Goal: Navigation & Orientation: Find specific page/section

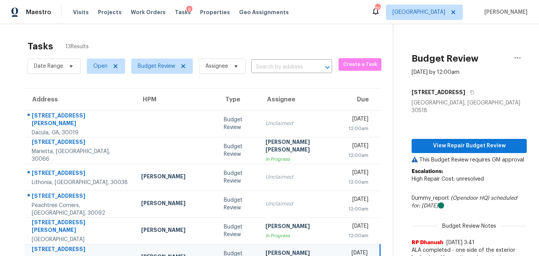
scroll to position [142, 0]
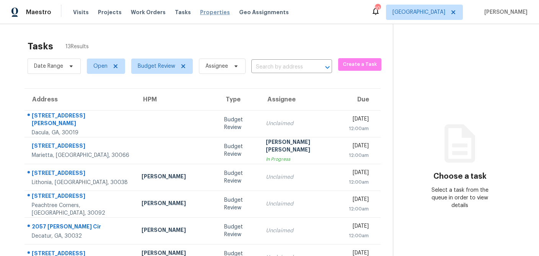
click at [201, 15] on span "Properties" at bounding box center [215, 12] width 30 height 8
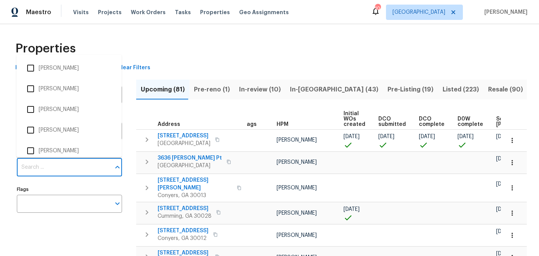
click at [59, 166] on input "Individuals" at bounding box center [64, 167] width 94 height 18
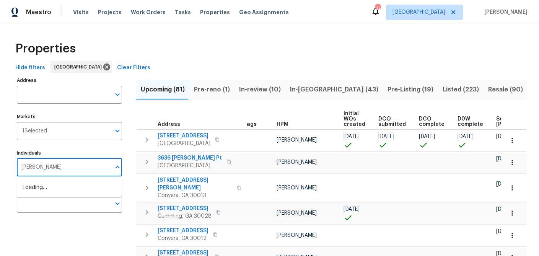
type input "SCOTT SMATHERS"
click at [31, 193] on input "checkbox" at bounding box center [31, 192] width 16 height 16
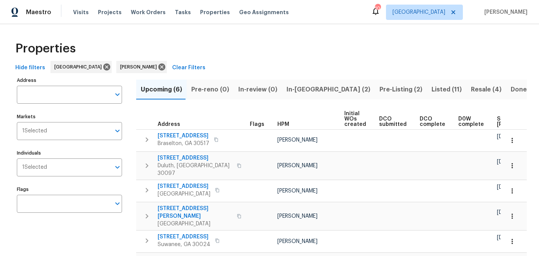
click at [282, 60] on div "Properties" at bounding box center [269, 48] width 514 height 24
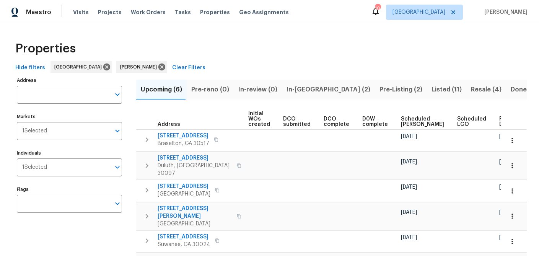
click at [379, 89] on span "Pre-Listing (2)" at bounding box center [400, 89] width 43 height 11
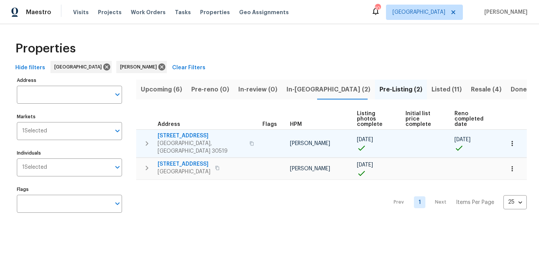
drag, startPoint x: 188, startPoint y: 135, endPoint x: 182, endPoint y: 149, distance: 15.8
click at [188, 135] on span "3308 Hinsdale Ln" at bounding box center [201, 136] width 87 height 8
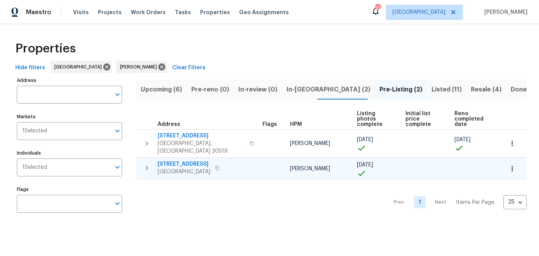
click at [182, 160] on span "6105 Crystal Cove Trl" at bounding box center [184, 164] width 53 height 8
click at [431, 89] on span "Listed (11)" at bounding box center [446, 89] width 30 height 11
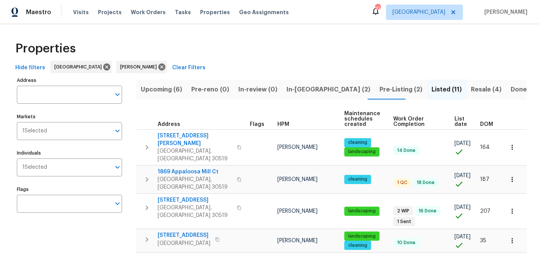
click at [457, 123] on span "List date" at bounding box center [460, 121] width 13 height 11
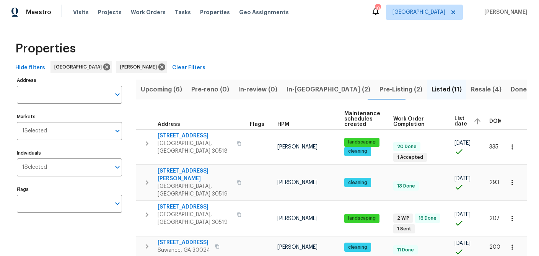
click at [459, 120] on span "List date" at bounding box center [460, 121] width 13 height 11
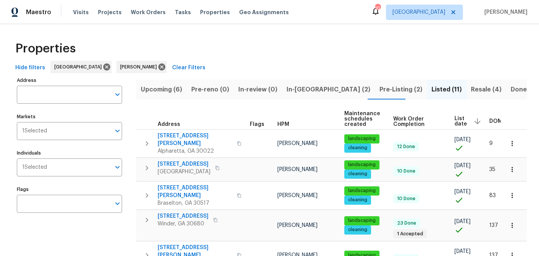
click at [471, 87] on span "Resale (4)" at bounding box center [486, 89] width 31 height 11
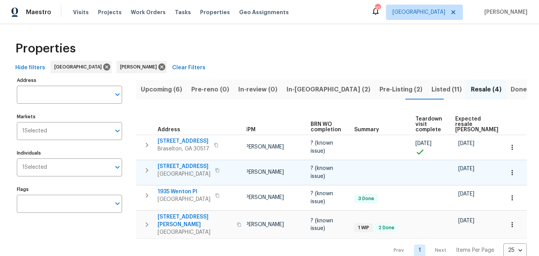
scroll to position [0, 56]
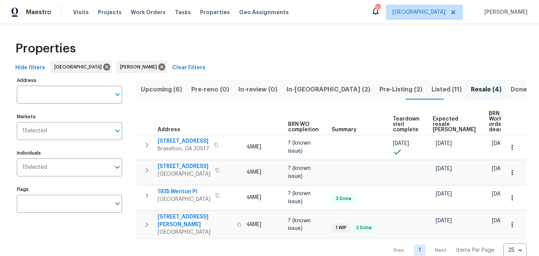
click at [489, 125] on span "BRN Work order deadline" at bounding box center [501, 121] width 24 height 21
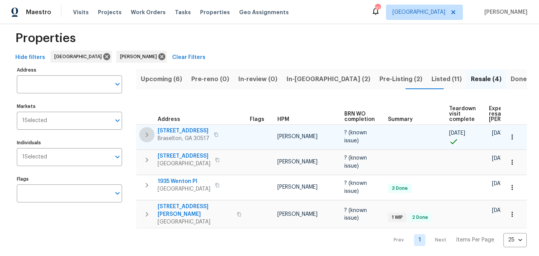
click at [144, 133] on icon "button" at bounding box center [146, 134] width 9 height 9
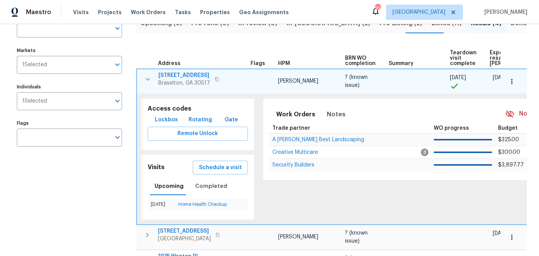
scroll to position [68, 0]
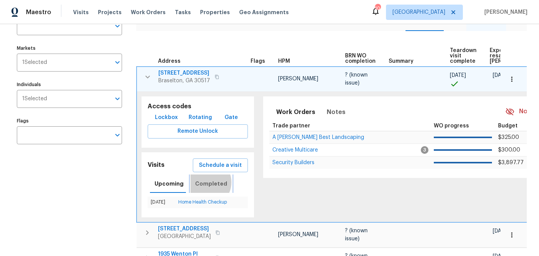
click at [203, 182] on span "Completed" at bounding box center [211, 184] width 32 height 10
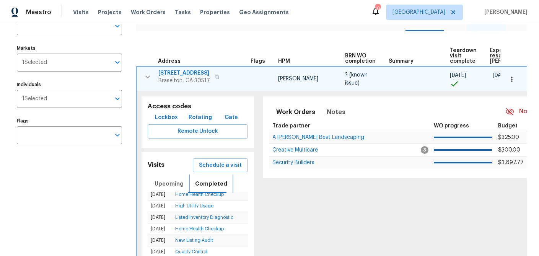
scroll to position [29, 0]
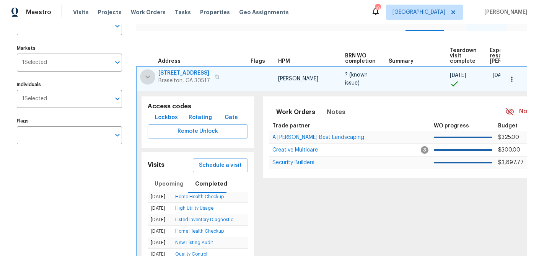
drag, startPoint x: 144, startPoint y: 76, endPoint x: 141, endPoint y: 78, distance: 4.1
click at [144, 76] on icon "button" at bounding box center [147, 76] width 9 height 9
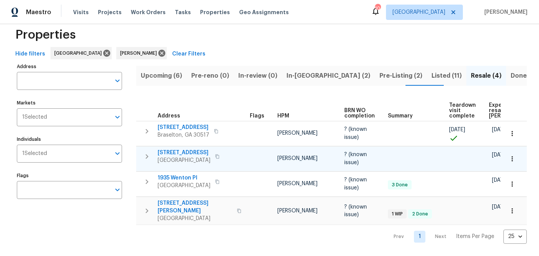
scroll to position [10, 0]
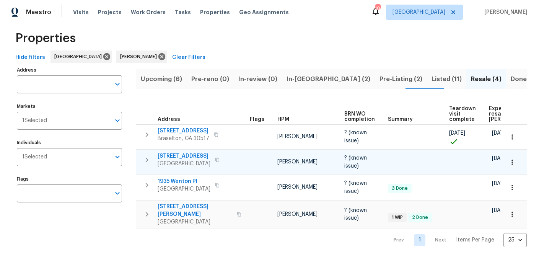
click at [146, 160] on icon "button" at bounding box center [147, 160] width 3 height 5
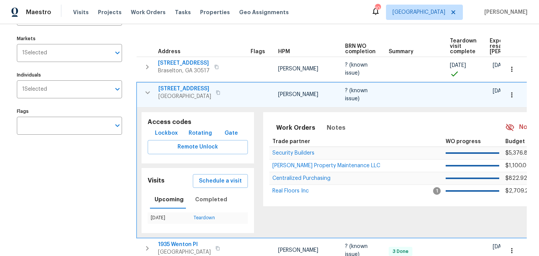
scroll to position [101, 0]
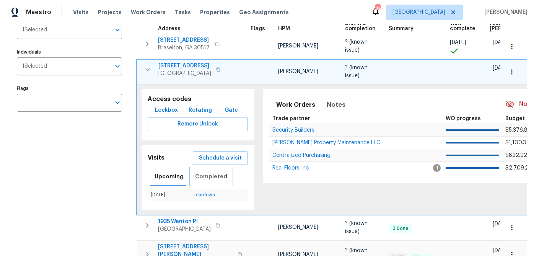
click at [216, 178] on span "Completed" at bounding box center [211, 177] width 32 height 10
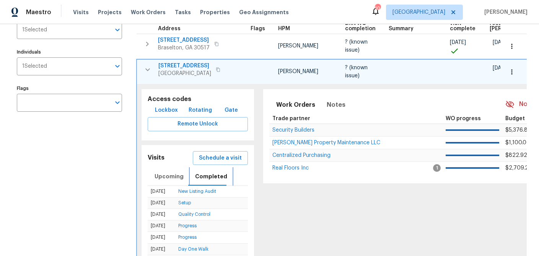
scroll to position [0, 0]
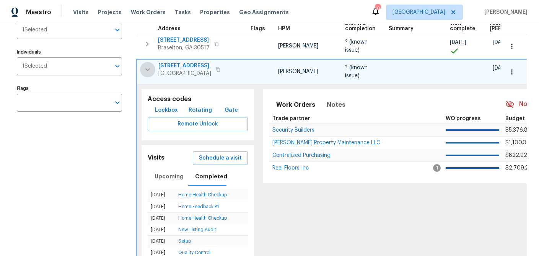
drag, startPoint x: 149, startPoint y: 71, endPoint x: 151, endPoint y: 99, distance: 28.4
click at [149, 71] on icon "button" at bounding box center [147, 69] width 9 height 9
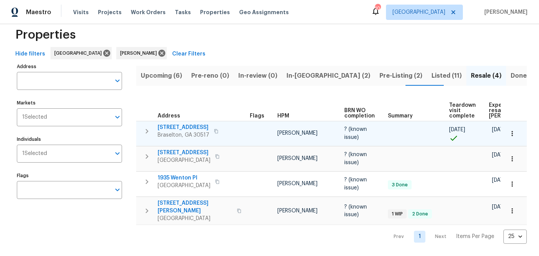
scroll to position [10, 0]
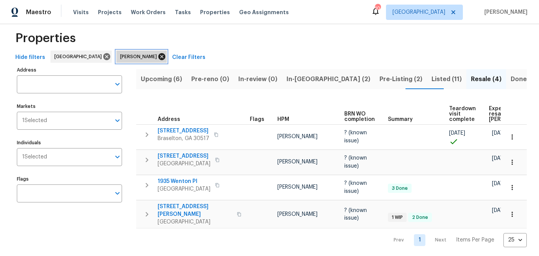
click at [158, 55] on icon at bounding box center [161, 56] width 7 height 7
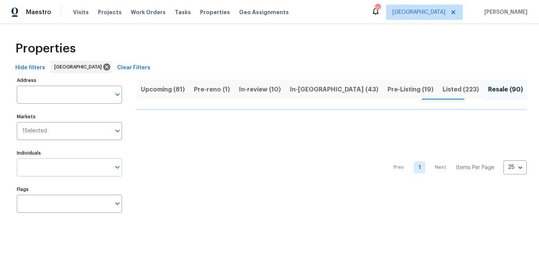
click at [46, 167] on input "Individuals" at bounding box center [64, 167] width 94 height 18
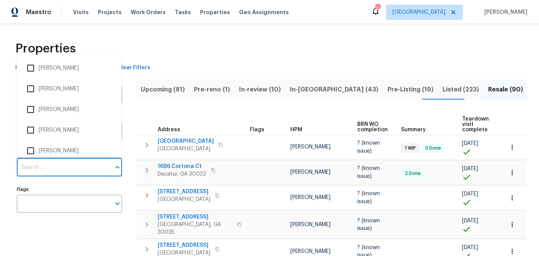
click at [46, 167] on input "Individuals" at bounding box center [64, 167] width 94 height 18
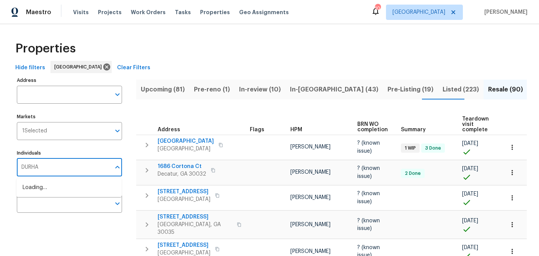
type input "DURHAM"
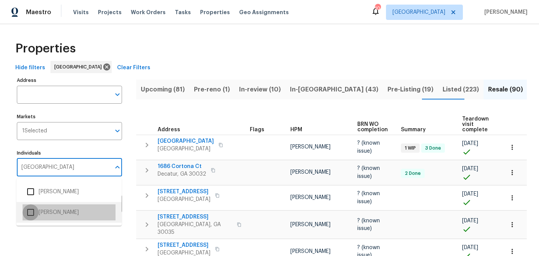
click at [31, 215] on input "checkbox" at bounding box center [31, 212] width 16 height 16
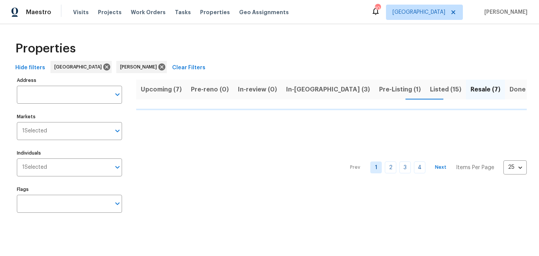
click at [202, 59] on div "Properties" at bounding box center [269, 48] width 514 height 24
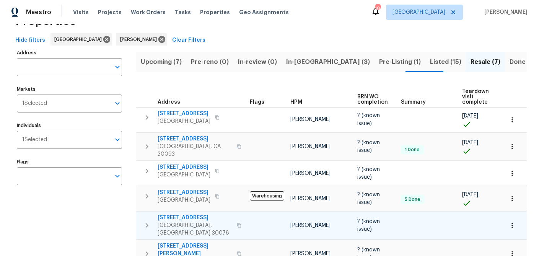
scroll to position [27, 0]
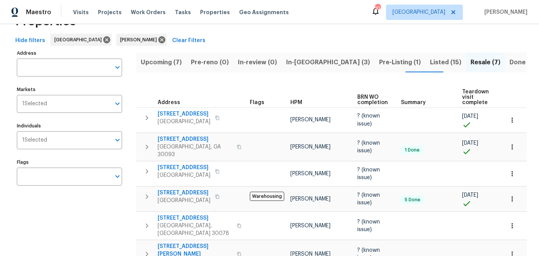
click at [430, 65] on span "Listed (15)" at bounding box center [445, 62] width 31 height 11
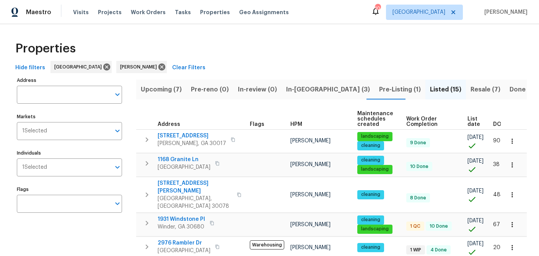
click at [467, 120] on span "List date" at bounding box center [473, 121] width 13 height 11
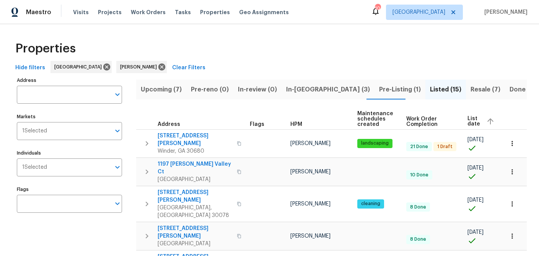
click at [473, 122] on span "List date" at bounding box center [473, 121] width 13 height 11
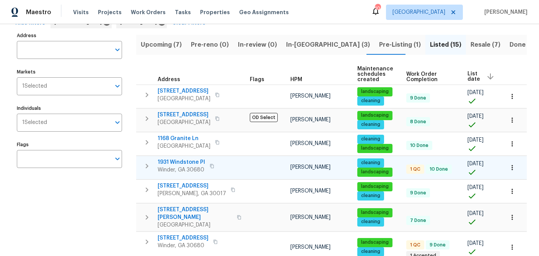
scroll to position [38, 0]
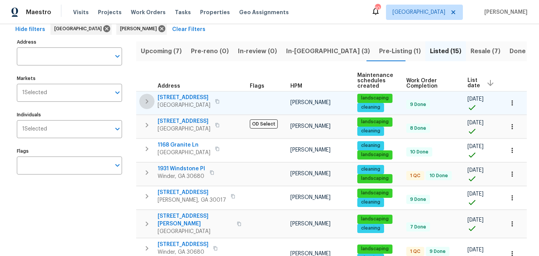
click at [144, 101] on icon "button" at bounding box center [146, 101] width 9 height 9
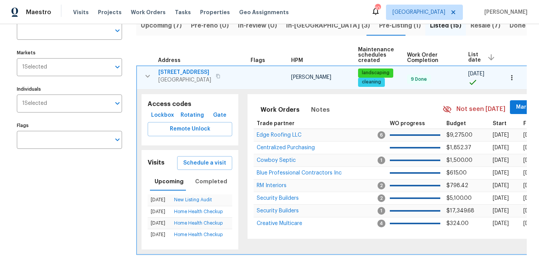
scroll to position [63, 0]
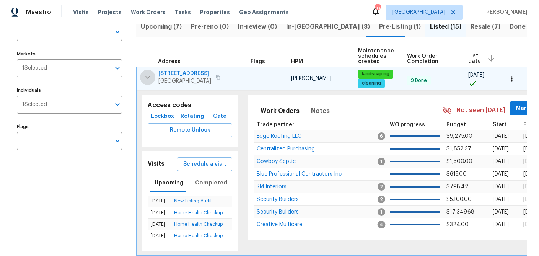
click at [146, 78] on icon "button" at bounding box center [147, 77] width 5 height 3
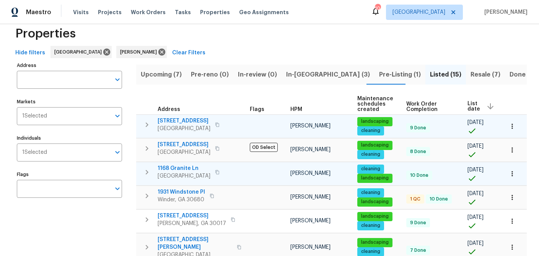
scroll to position [0, 0]
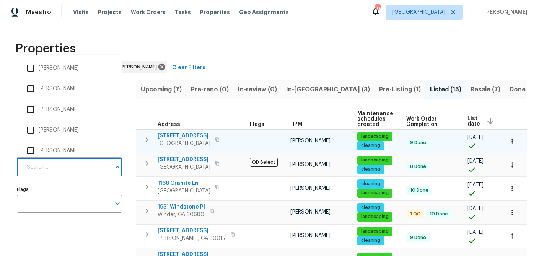
click at [69, 168] on input "Individuals" at bounding box center [66, 167] width 88 height 18
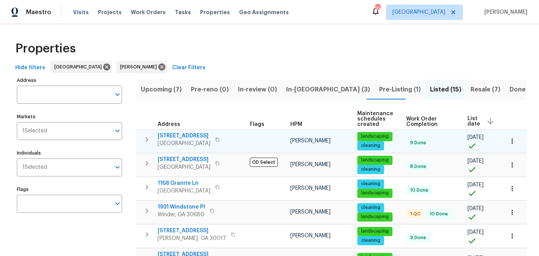
click at [158, 67] on icon at bounding box center [161, 66] width 7 height 7
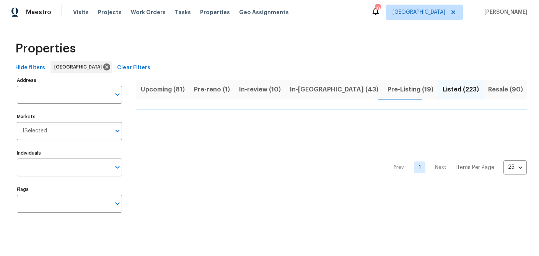
click at [54, 167] on input "Individuals" at bounding box center [64, 167] width 94 height 18
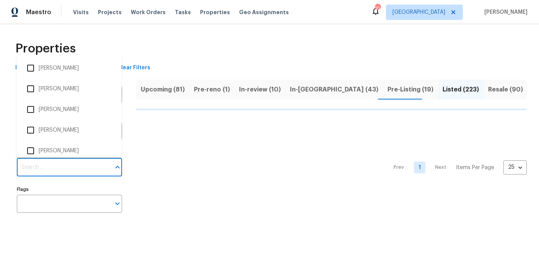
type input "T"
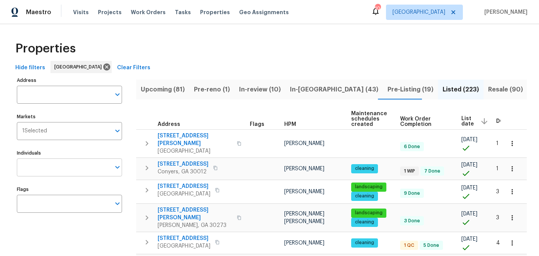
click at [42, 164] on input "Individuals" at bounding box center [64, 167] width 94 height 18
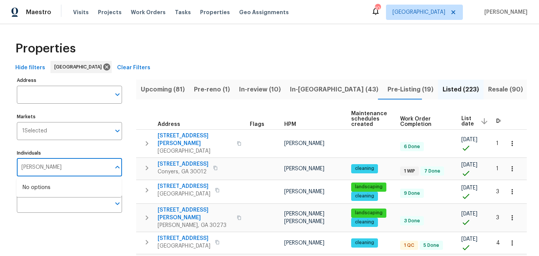
type input "TYLER PAYNE"
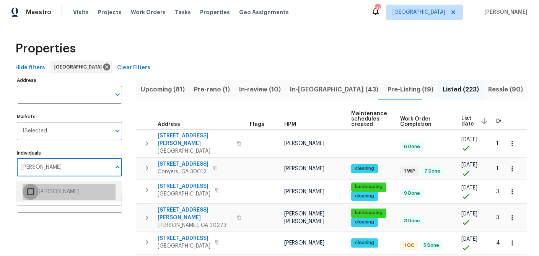
click at [33, 191] on input "checkbox" at bounding box center [31, 192] width 16 height 16
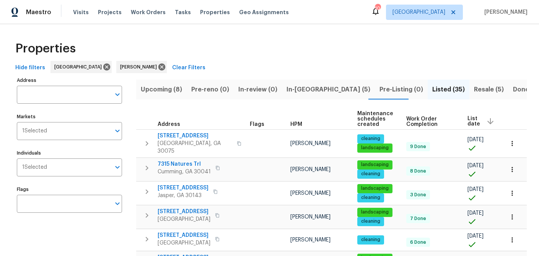
click at [473, 120] on span "List date" at bounding box center [473, 121] width 13 height 11
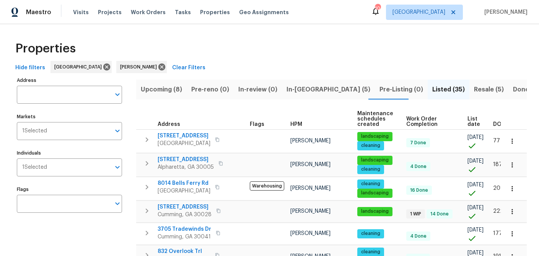
click at [467, 124] on span "List date" at bounding box center [473, 121] width 13 height 11
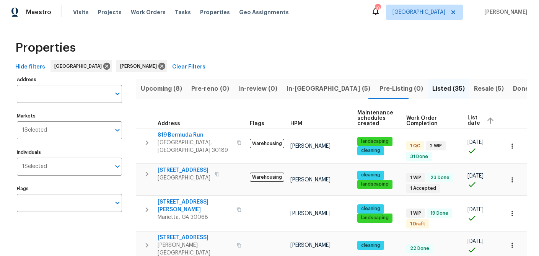
click at [470, 118] on span "List date" at bounding box center [473, 120] width 13 height 11
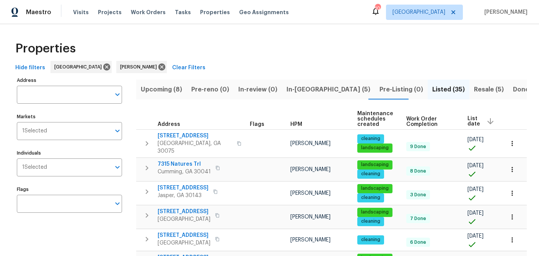
click at [474, 90] on span "Resale (5)" at bounding box center [489, 89] width 30 height 11
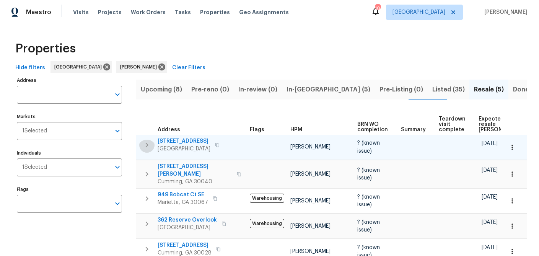
drag, startPoint x: 146, startPoint y: 149, endPoint x: 154, endPoint y: 159, distance: 13.6
click at [146, 149] on icon "button" at bounding box center [146, 144] width 9 height 9
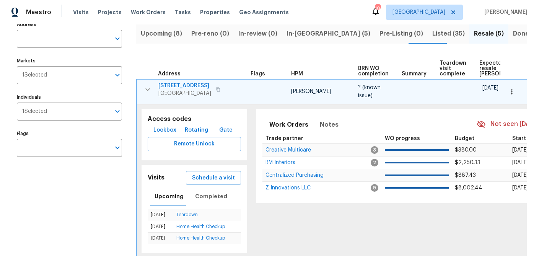
scroll to position [74, 0]
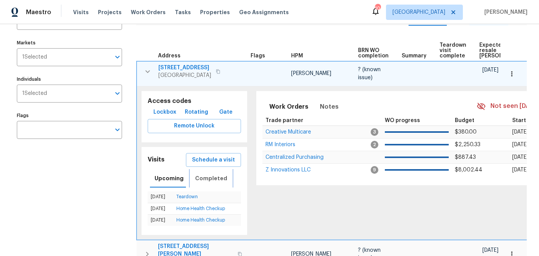
click at [212, 178] on span "Completed" at bounding box center [211, 179] width 32 height 10
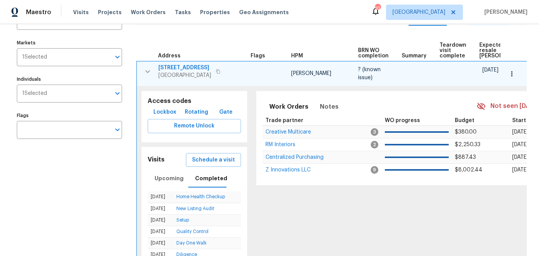
click at [146, 73] on icon "button" at bounding box center [147, 71] width 9 height 9
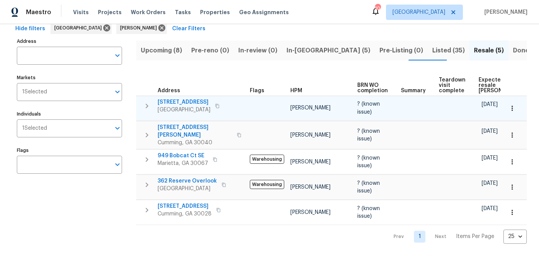
scroll to position [39, 0]
click at [144, 135] on icon "button" at bounding box center [146, 135] width 9 height 9
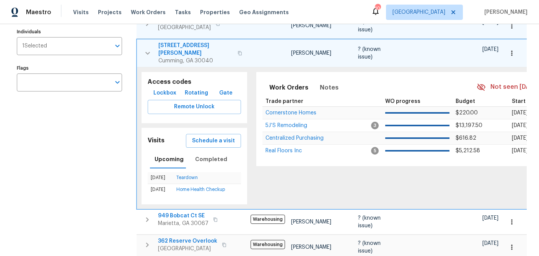
scroll to position [125, 0]
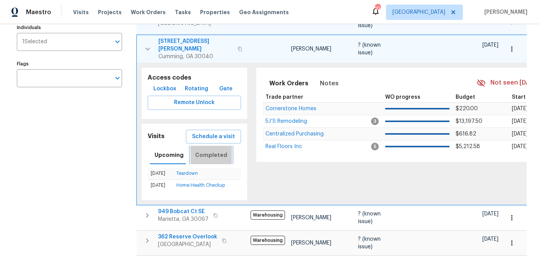
click at [209, 155] on span "Completed" at bounding box center [211, 155] width 32 height 10
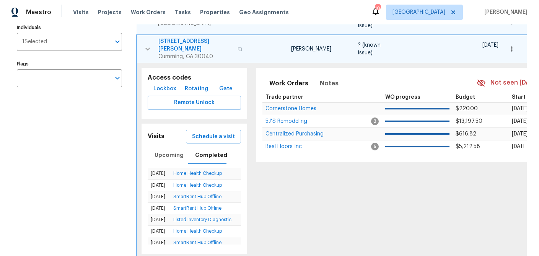
click at [148, 49] on icon "button" at bounding box center [147, 48] width 9 height 9
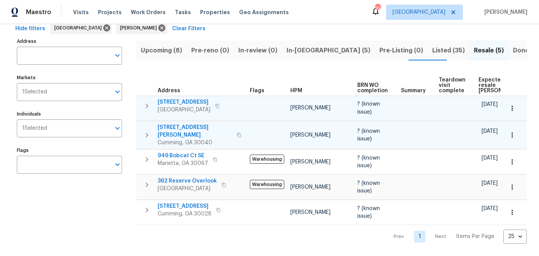
scroll to position [39, 0]
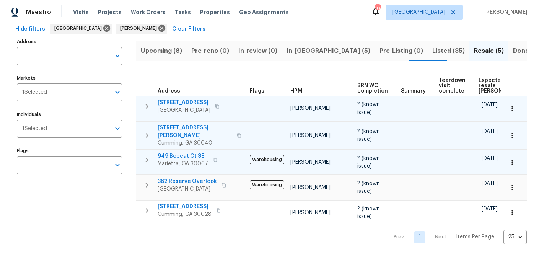
click at [145, 162] on icon "button" at bounding box center [146, 159] width 9 height 9
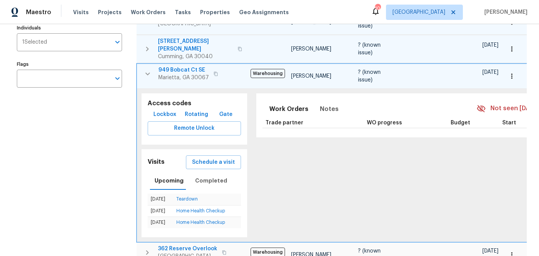
scroll to position [126, 0]
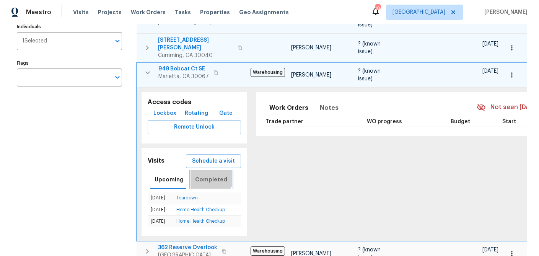
click at [208, 176] on span "Completed" at bounding box center [211, 180] width 32 height 10
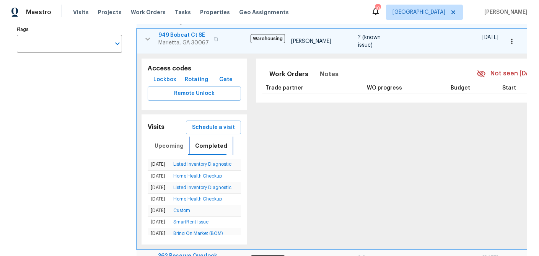
scroll to position [159, 0]
click at [148, 39] on icon "button" at bounding box center [147, 39] width 5 height 3
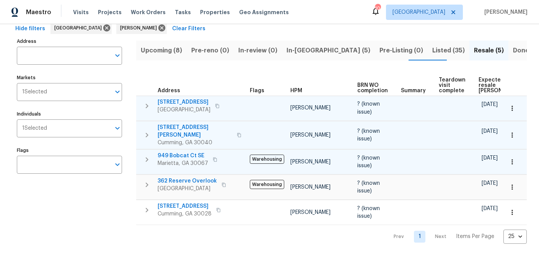
scroll to position [39, 0]
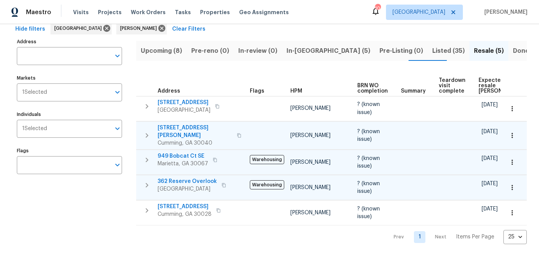
click at [146, 187] on icon "button" at bounding box center [147, 185] width 3 height 5
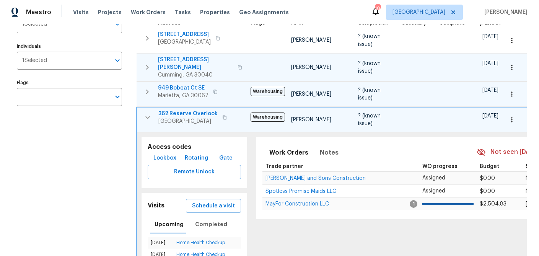
scroll to position [127, 0]
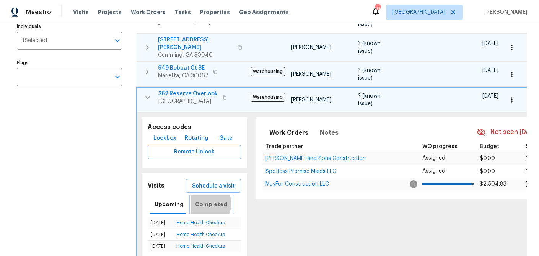
click at [206, 203] on span "Completed" at bounding box center [211, 205] width 32 height 10
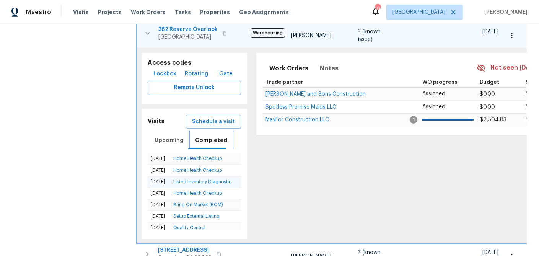
scroll to position [200, 0]
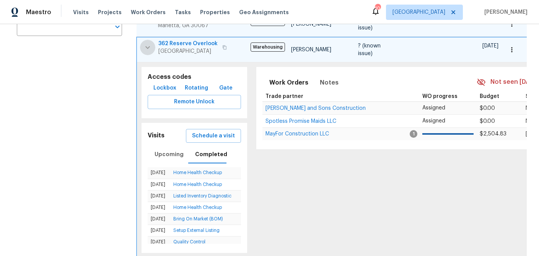
click at [147, 48] on icon "button" at bounding box center [147, 47] width 5 height 3
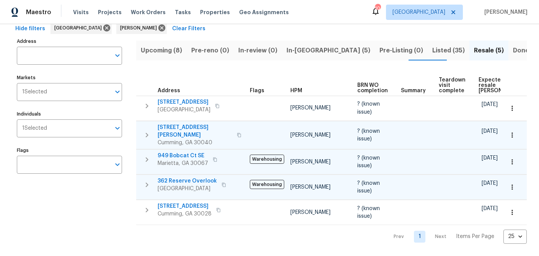
scroll to position [39, 0]
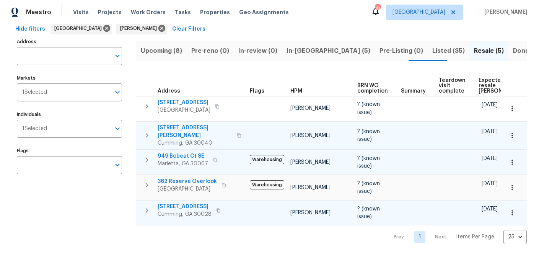
click at [145, 210] on icon "button" at bounding box center [146, 210] width 9 height 9
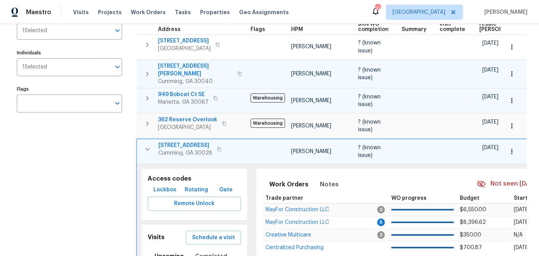
scroll to position [135, 0]
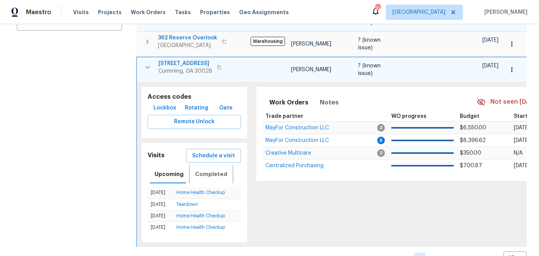
click at [204, 174] on span "Completed" at bounding box center [211, 174] width 32 height 10
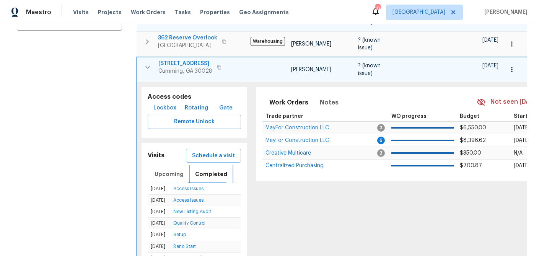
scroll to position [0, 0]
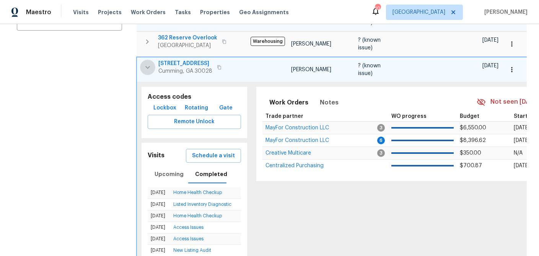
click at [147, 68] on icon "button" at bounding box center [147, 67] width 9 height 9
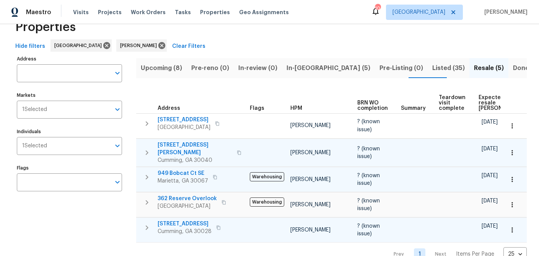
scroll to position [13, 0]
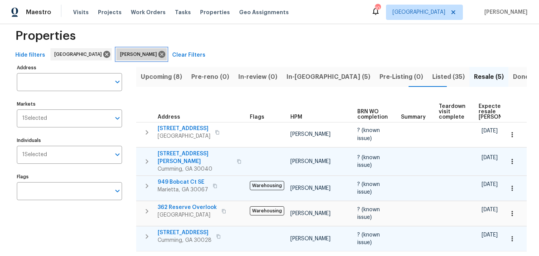
click at [158, 55] on icon at bounding box center [161, 54] width 7 height 7
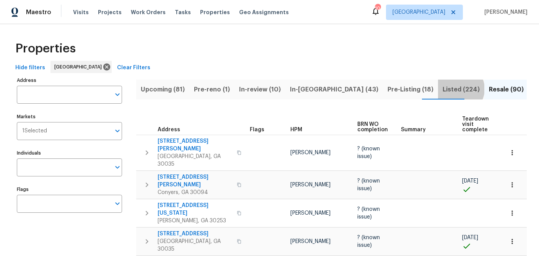
click at [442, 89] on span "Listed (224)" at bounding box center [460, 89] width 37 height 11
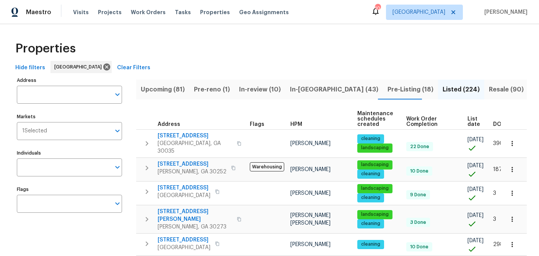
scroll to position [0, 15]
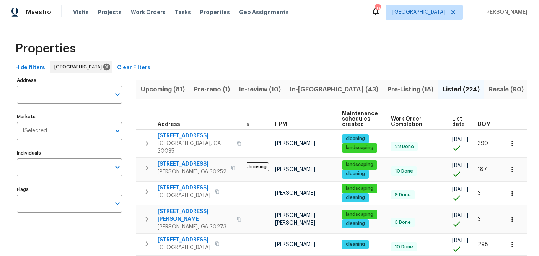
click at [453, 121] on span "List date" at bounding box center [458, 121] width 13 height 11
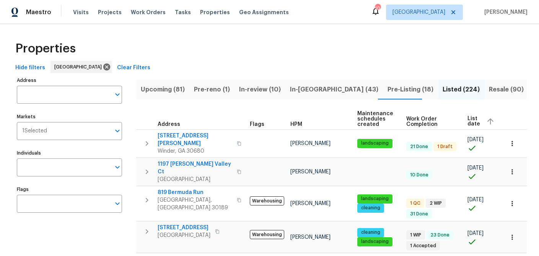
click at [468, 122] on span "List date" at bounding box center [473, 121] width 13 height 11
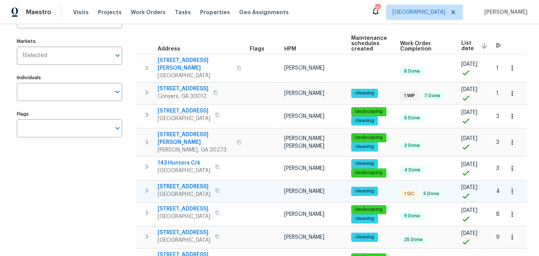
scroll to position [74, 0]
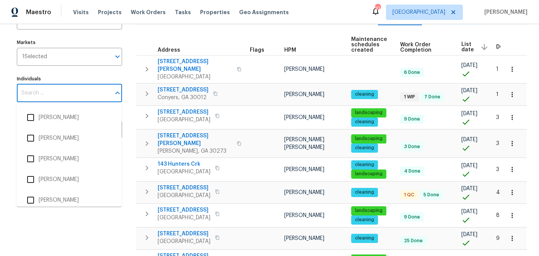
click at [43, 91] on input "Individuals" at bounding box center [64, 93] width 94 height 18
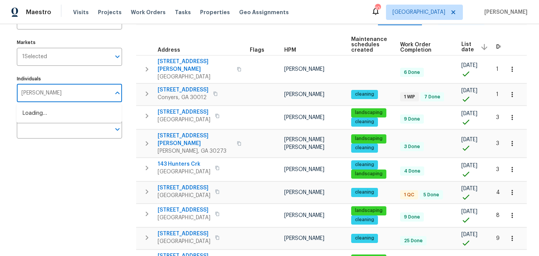
type input "MIRSAD"
click at [28, 120] on input "checkbox" at bounding box center [31, 117] width 16 height 16
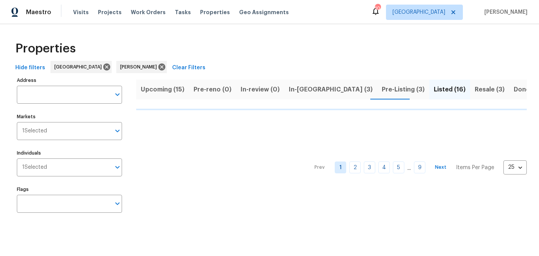
click at [75, 232] on html "Maestro Visits Projects Work Orders Tasks Properties Geo Assignments 104 Atlant…" at bounding box center [269, 116] width 539 height 232
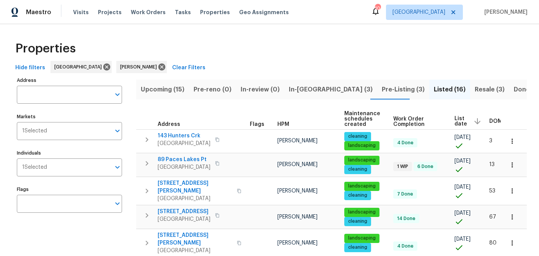
click at [434, 91] on span "Listed (16)" at bounding box center [450, 89] width 32 height 11
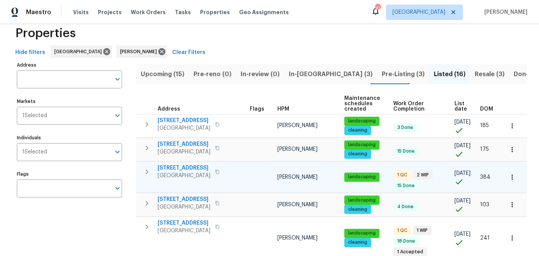
scroll to position [14, 0]
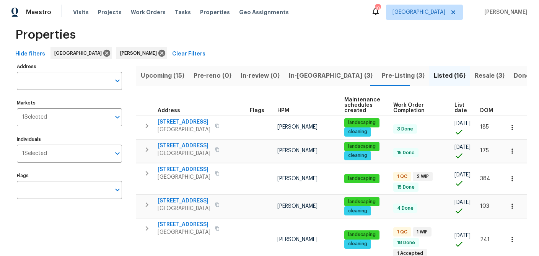
click at [457, 109] on span "List date" at bounding box center [460, 107] width 13 height 11
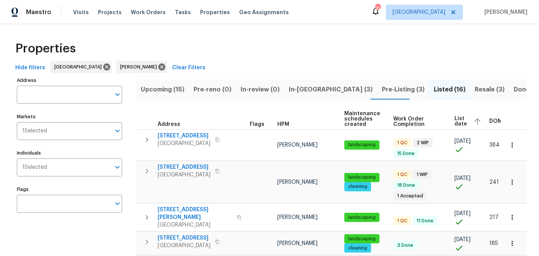
click at [454, 117] on span "List date" at bounding box center [460, 121] width 13 height 11
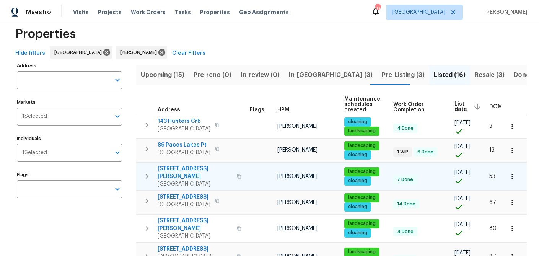
scroll to position [16, 0]
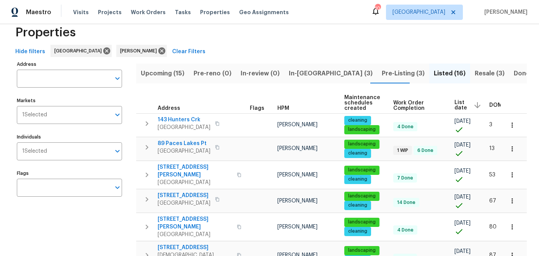
click at [382, 75] on span "Pre-Listing (3)" at bounding box center [403, 73] width 43 height 11
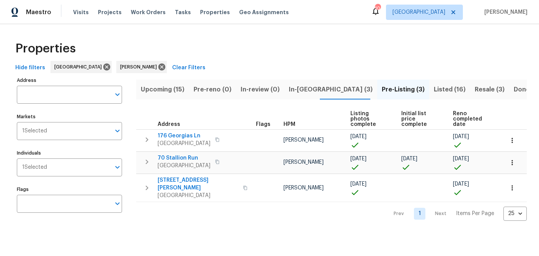
click at [434, 88] on span "Listed (16)" at bounding box center [450, 89] width 32 height 11
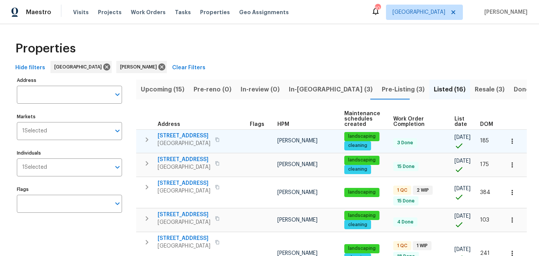
drag, startPoint x: 170, startPoint y: 133, endPoint x: 169, endPoint y: 142, distance: 8.9
click at [170, 133] on span "3624 Silvery Way" at bounding box center [184, 136] width 53 height 8
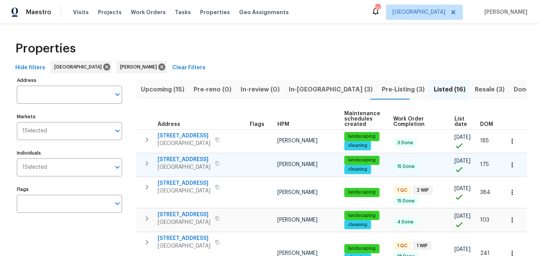
click at [170, 160] on span "3686 Sweetbriar Cir" at bounding box center [184, 160] width 53 height 8
click at [382, 90] on span "Pre-Listing (3)" at bounding box center [403, 89] width 43 height 11
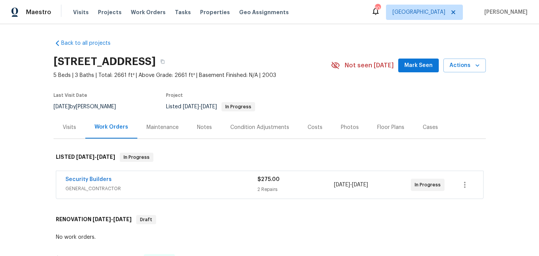
click at [71, 128] on div "Visits" at bounding box center [69, 128] width 13 height 8
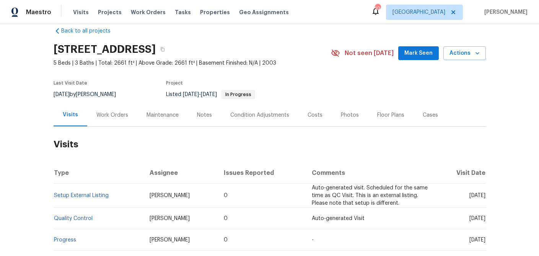
scroll to position [11, 0]
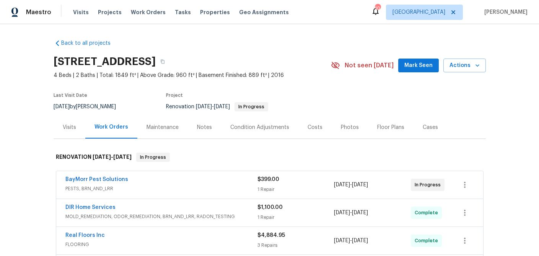
click at [72, 125] on div "Visits" at bounding box center [69, 128] width 13 height 8
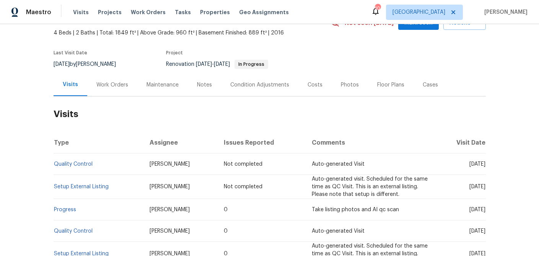
scroll to position [42, 0]
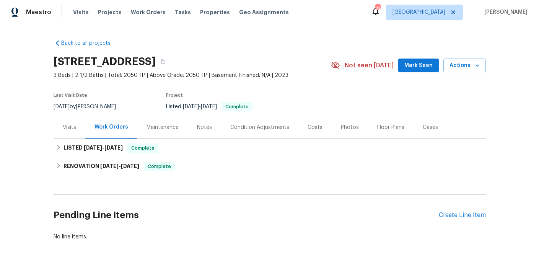
click at [68, 128] on div "Visits" at bounding box center [69, 128] width 13 height 8
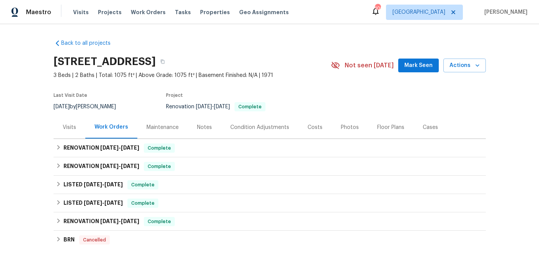
click at [65, 125] on div "Visits" at bounding box center [69, 128] width 13 height 8
